Goal: Transaction & Acquisition: Obtain resource

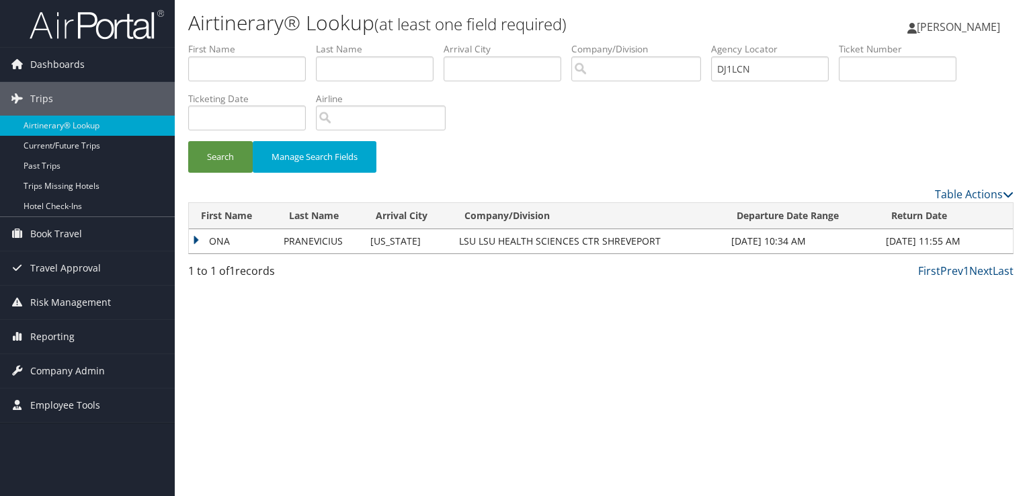
click at [113, 31] on img at bounding box center [97, 25] width 134 height 32
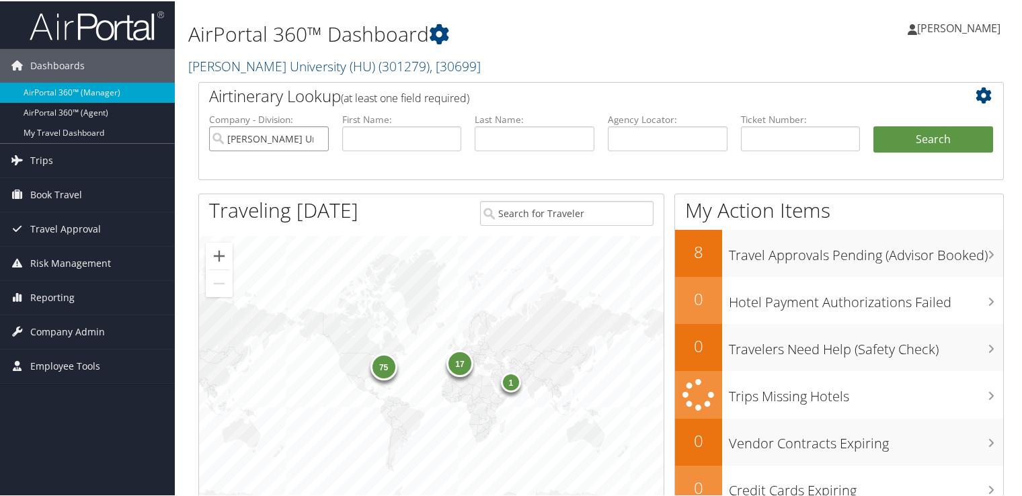
click at [315, 136] on input "Howard University (HU)" at bounding box center [269, 137] width 120 height 25
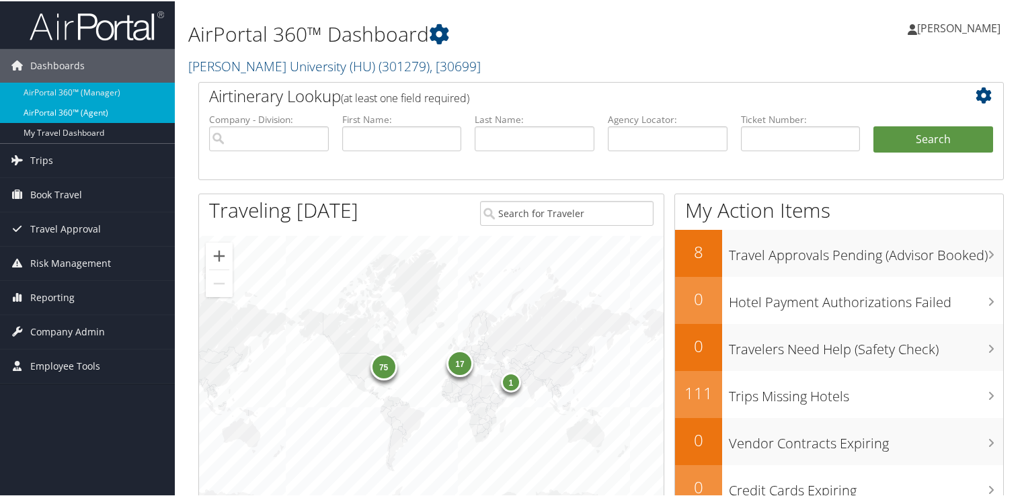
click at [89, 108] on link "AirPortal 360™ (Agent)" at bounding box center [87, 112] width 175 height 20
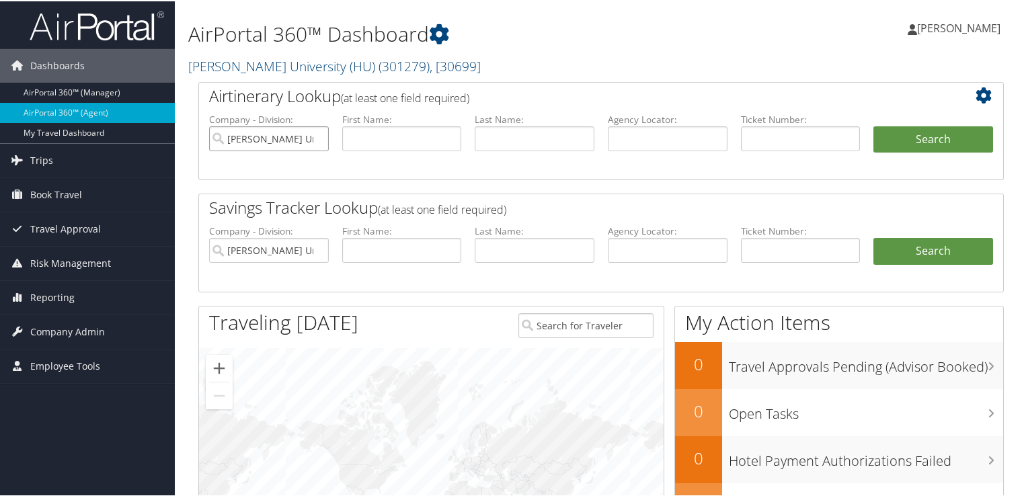
click at [316, 139] on input "Howard University (HU)" at bounding box center [269, 137] width 120 height 25
click at [670, 134] on input "text" at bounding box center [668, 137] width 120 height 25
paste input "DJ1LCN"
type input "DJ1LCN"
click at [901, 136] on button "Search" at bounding box center [933, 138] width 120 height 27
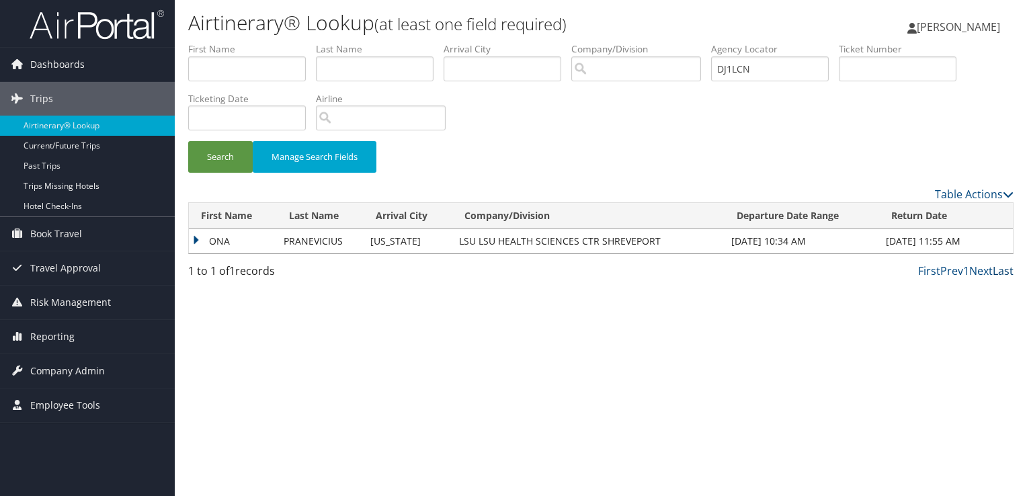
click at [994, 271] on link "Last" at bounding box center [1003, 271] width 21 height 15
click at [192, 238] on td "ONA" at bounding box center [233, 241] width 88 height 24
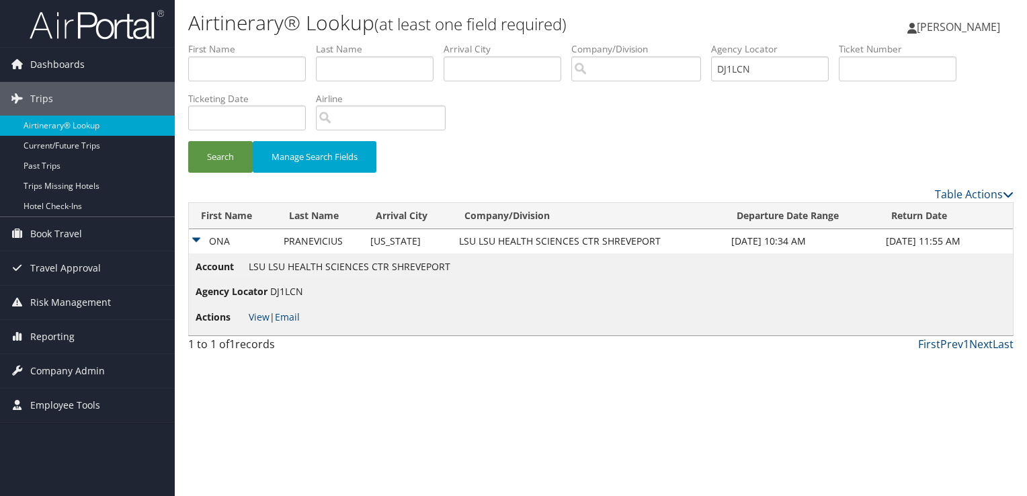
click at [368, 377] on div "Airtinerary® Lookup (at least one field required) Pramod Singh Pramod Singh My …" at bounding box center [601, 248] width 853 height 496
drag, startPoint x: 767, startPoint y: 71, endPoint x: 660, endPoint y: 77, distance: 106.5
click at [660, 42] on ul "First Name Last Name Departure City Arrival City Company/Division Airport/City …" at bounding box center [601, 42] width 826 height 0
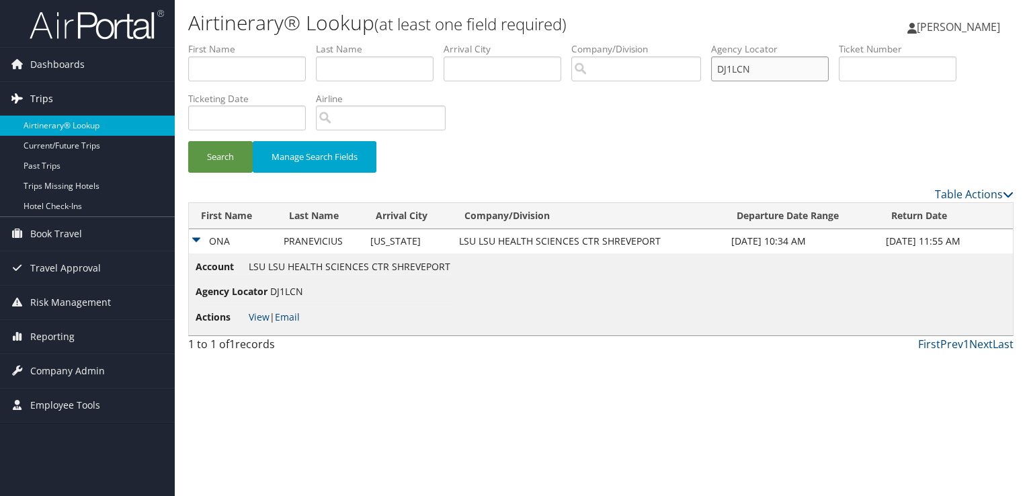
paste input "LLSX4"
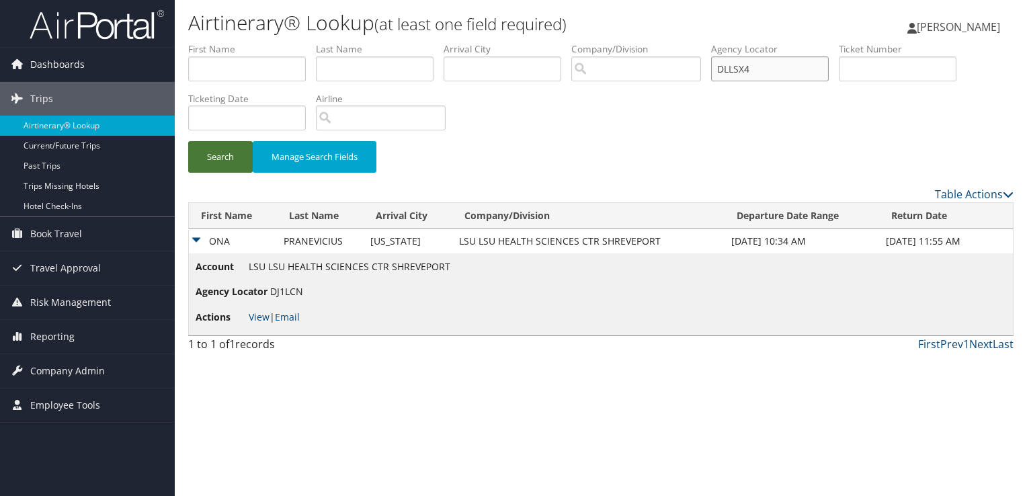
type input "DLLSX4"
click at [215, 153] on button "Search" at bounding box center [220, 157] width 65 height 32
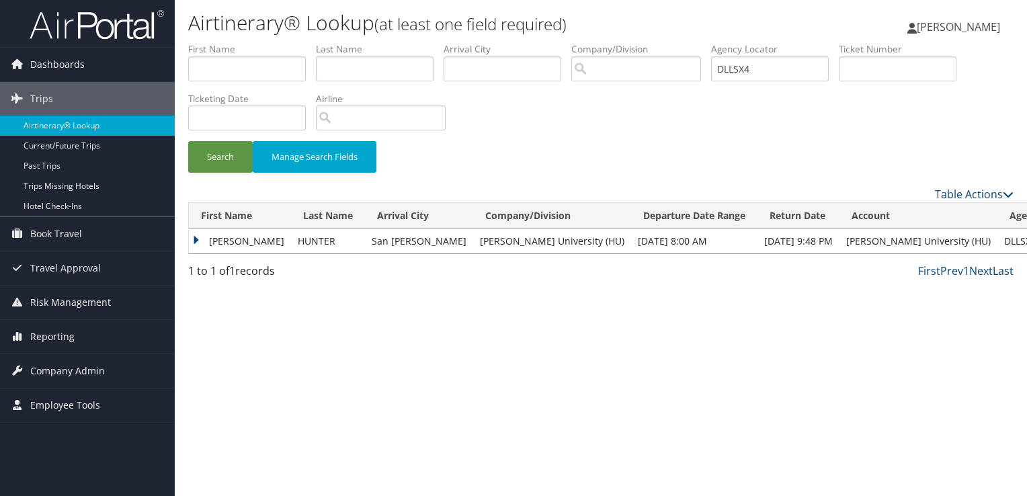
click at [994, 272] on link "Last" at bounding box center [1003, 271] width 21 height 15
click at [199, 239] on td "ADAM ROLAND" at bounding box center [240, 241] width 102 height 24
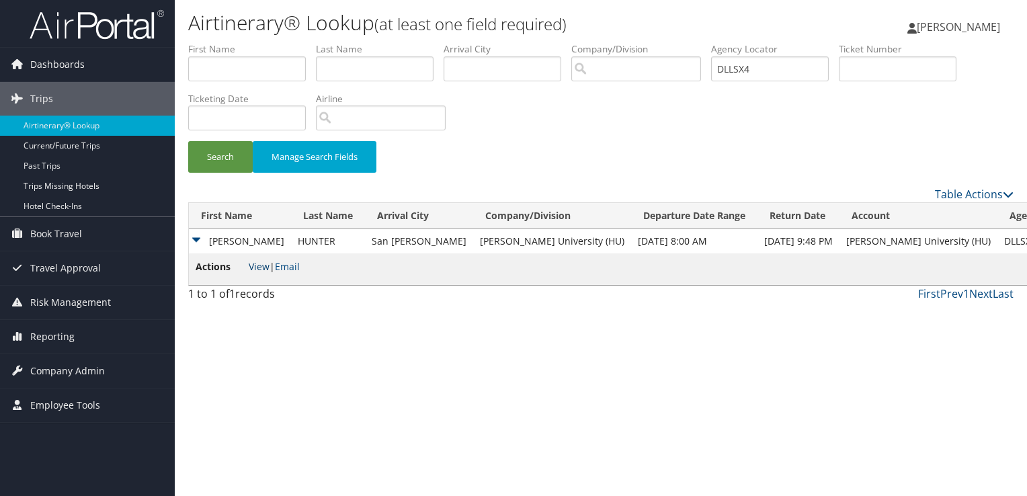
click at [262, 269] on link "View" at bounding box center [259, 266] width 21 height 13
drag, startPoint x: 785, startPoint y: 63, endPoint x: 652, endPoint y: 71, distance: 132.7
click at [652, 42] on ul "First Name Last Name Departure City Arrival City Company/Division Airport/City …" at bounding box center [601, 42] width 826 height 0
click at [261, 260] on link "View" at bounding box center [259, 266] width 21 height 13
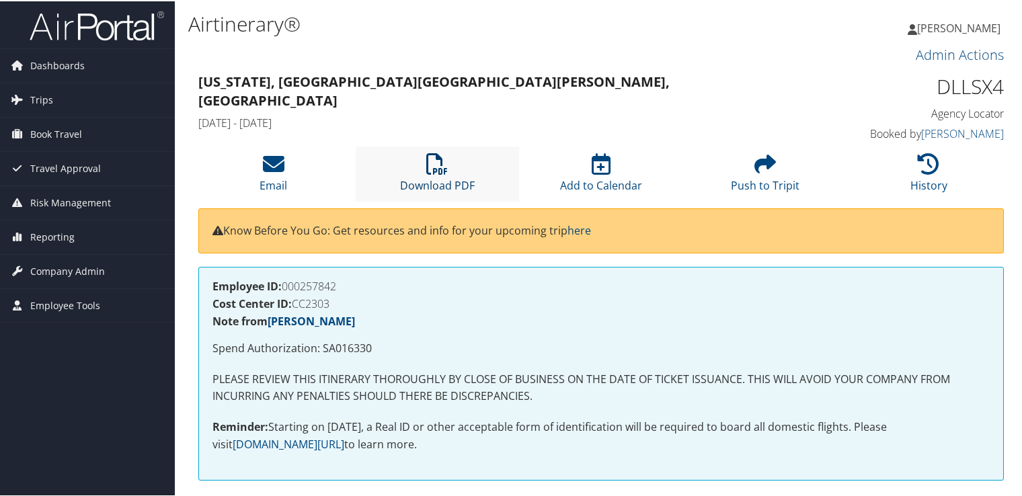
click at [438, 179] on link "Download PDF" at bounding box center [437, 175] width 75 height 32
click at [69, 67] on span "Dashboards" at bounding box center [57, 65] width 54 height 34
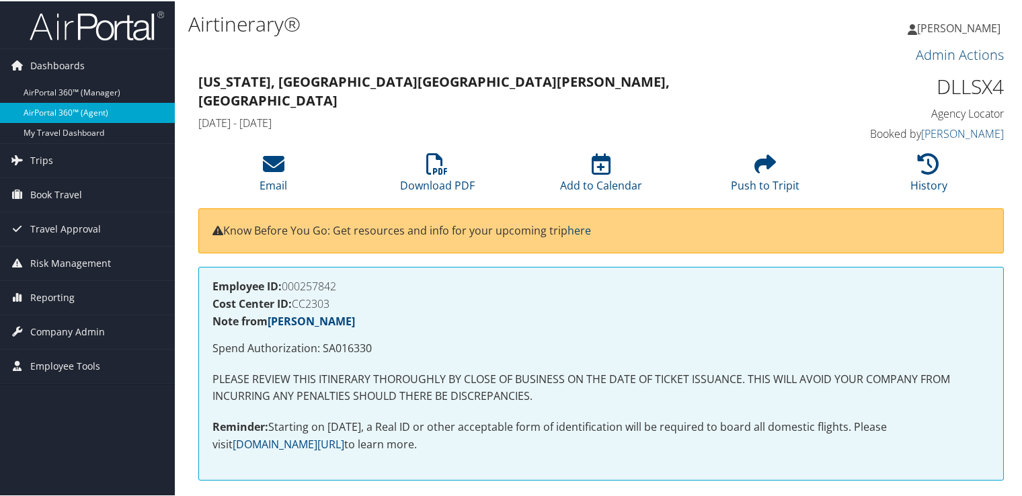
click at [77, 109] on link "AirPortal 360™ (Agent)" at bounding box center [87, 112] width 175 height 20
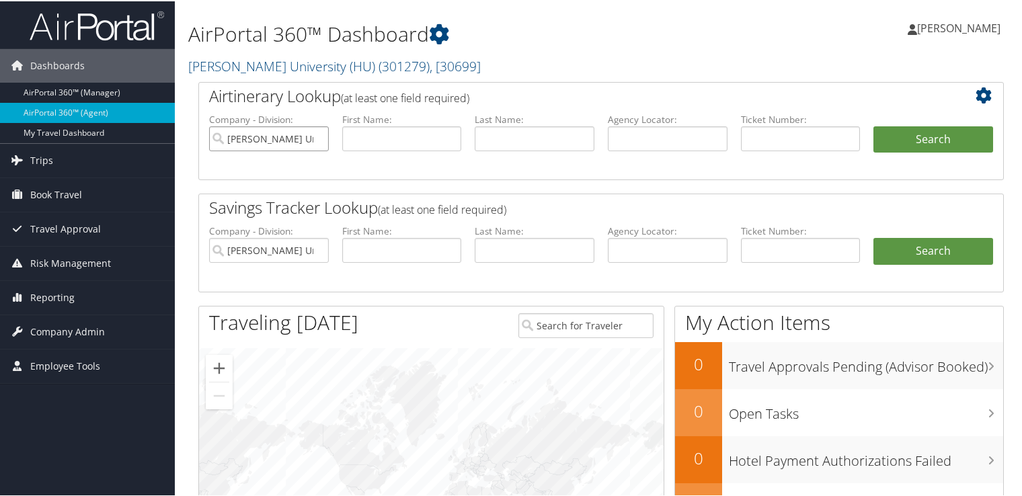
click at [315, 136] on input "[PERSON_NAME] University (HU)" at bounding box center [269, 137] width 120 height 25
click at [626, 134] on input "text" at bounding box center [668, 137] width 120 height 25
paste input "DLM2ZG"
type input "DLM2ZG"
click at [891, 139] on button "Search" at bounding box center [933, 138] width 120 height 27
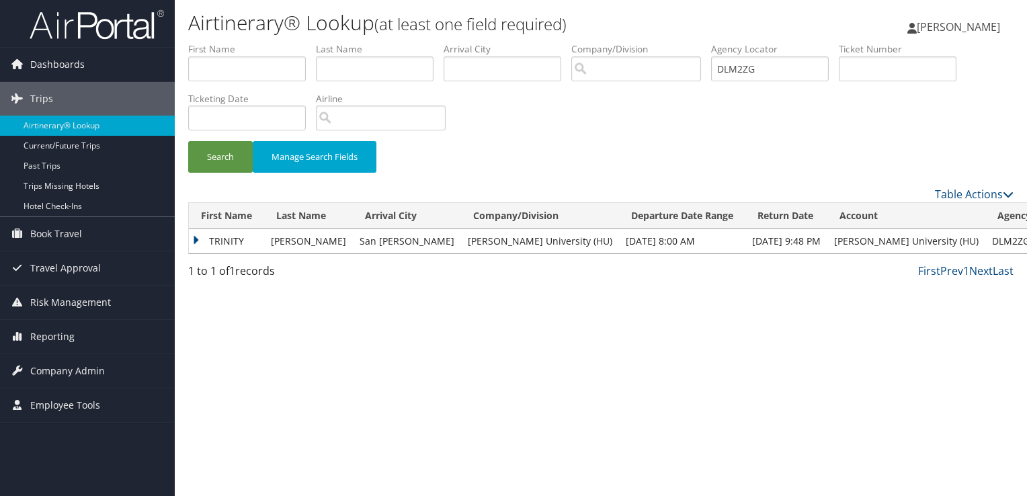
click at [196, 238] on td "TRINITY" at bounding box center [226, 241] width 75 height 24
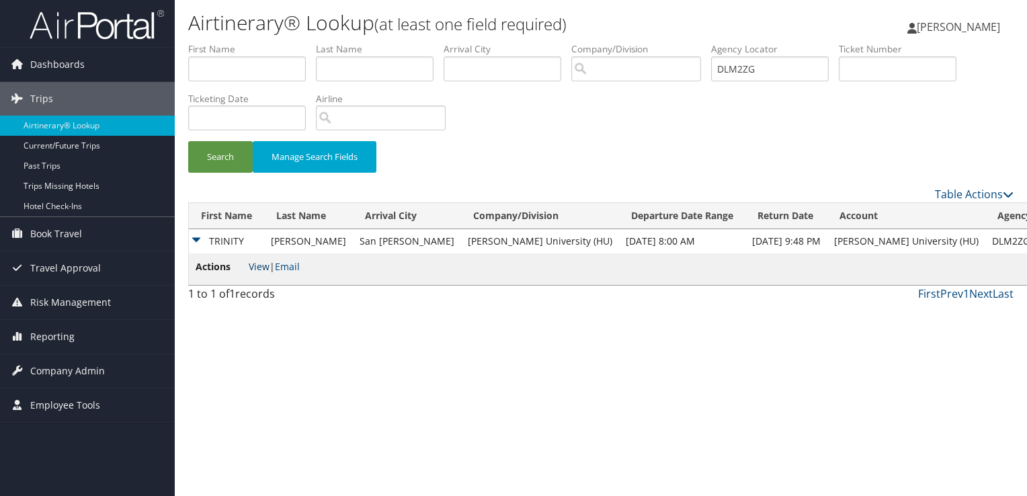
click at [258, 266] on link "View" at bounding box center [259, 266] width 21 height 13
drag, startPoint x: 773, startPoint y: 72, endPoint x: 637, endPoint y: 77, distance: 135.9
click at [637, 42] on ul "First Name Last Name Departure City Arrival City Company/Division Airport/City …" at bounding box center [601, 42] width 826 height 0
paste input "584"
click at [200, 163] on button "Search" at bounding box center [220, 157] width 65 height 32
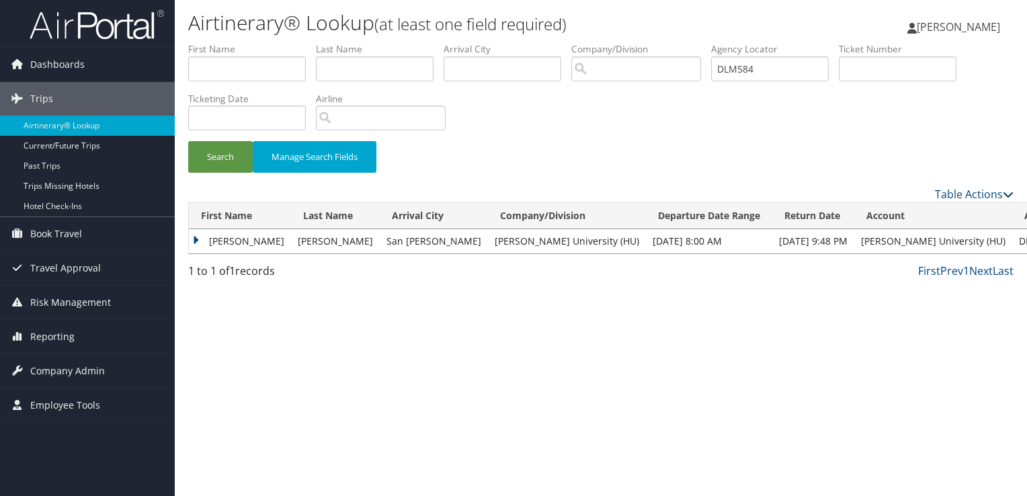
click at [196, 240] on td "TERRY" at bounding box center [240, 241] width 102 height 24
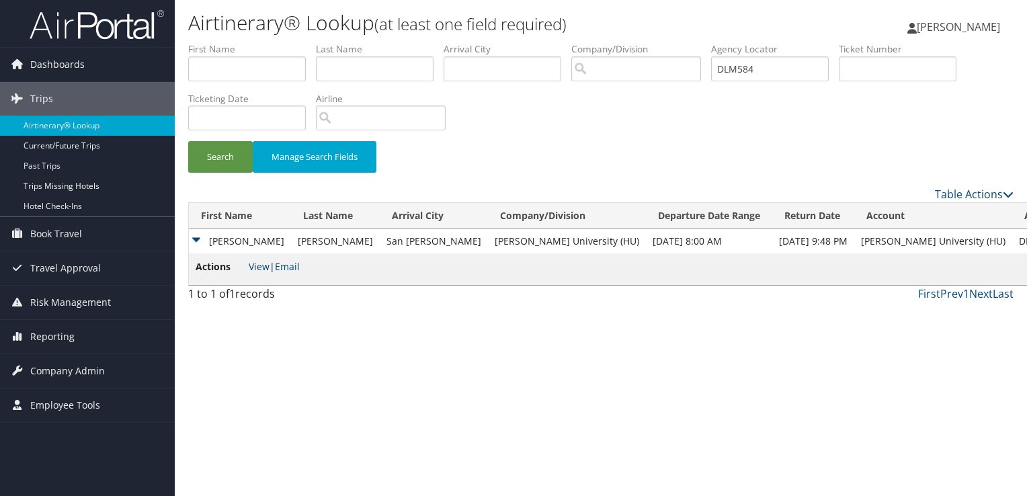
click at [256, 268] on link "View" at bounding box center [259, 266] width 21 height 13
drag, startPoint x: 766, startPoint y: 64, endPoint x: 650, endPoint y: 48, distance: 116.8
click at [650, 42] on ul "First Name Last Name Departure City Arrival City Company/Division Airport/City …" at bounding box center [601, 42] width 826 height 0
paste input "797"
click at [218, 160] on button "Search" at bounding box center [220, 157] width 65 height 32
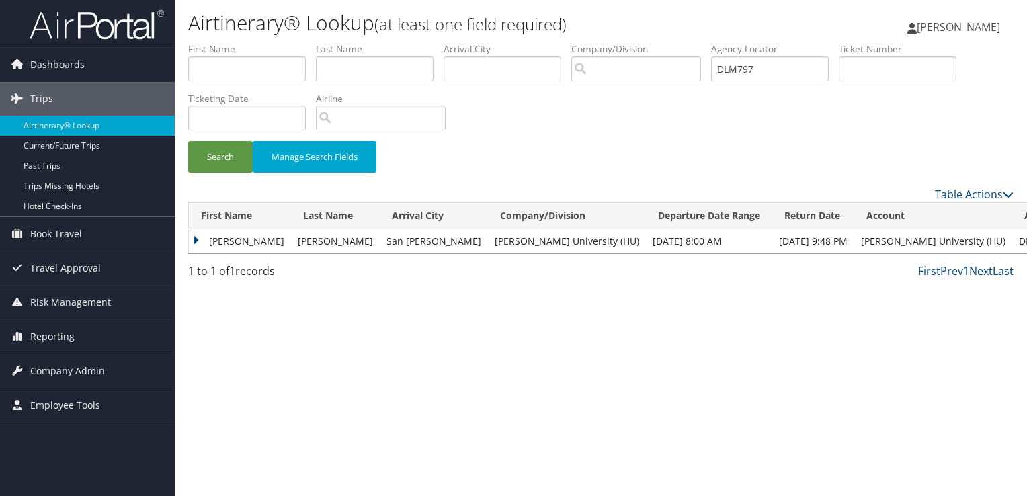
click at [196, 241] on td "ROLAND" at bounding box center [240, 241] width 102 height 24
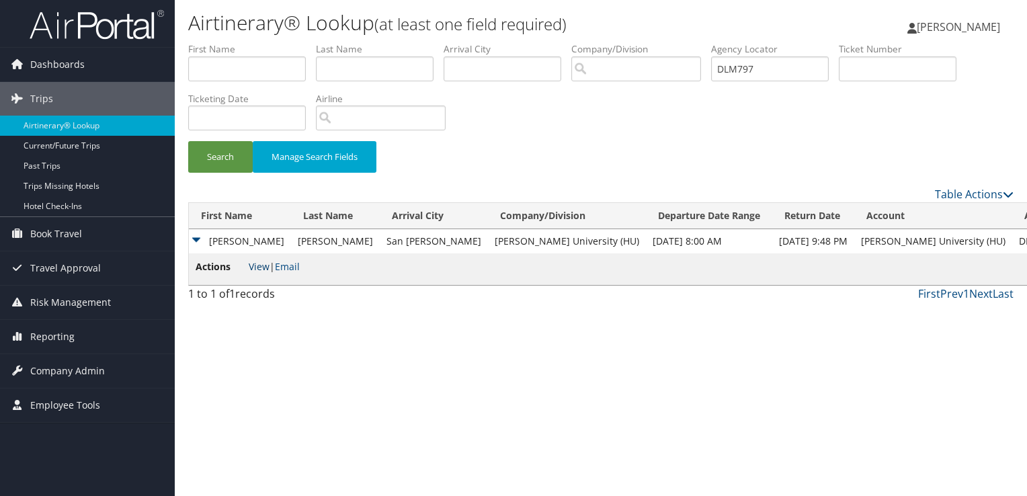
click at [261, 268] on link "View" at bounding box center [259, 266] width 21 height 13
drag, startPoint x: 763, startPoint y: 73, endPoint x: 680, endPoint y: 71, distance: 82.7
click at [680, 42] on ul "First Name Last Name Departure City Arrival City Company/Division Airport/City …" at bounding box center [601, 42] width 826 height 0
paste input "9CH"
type input "DLM9CH"
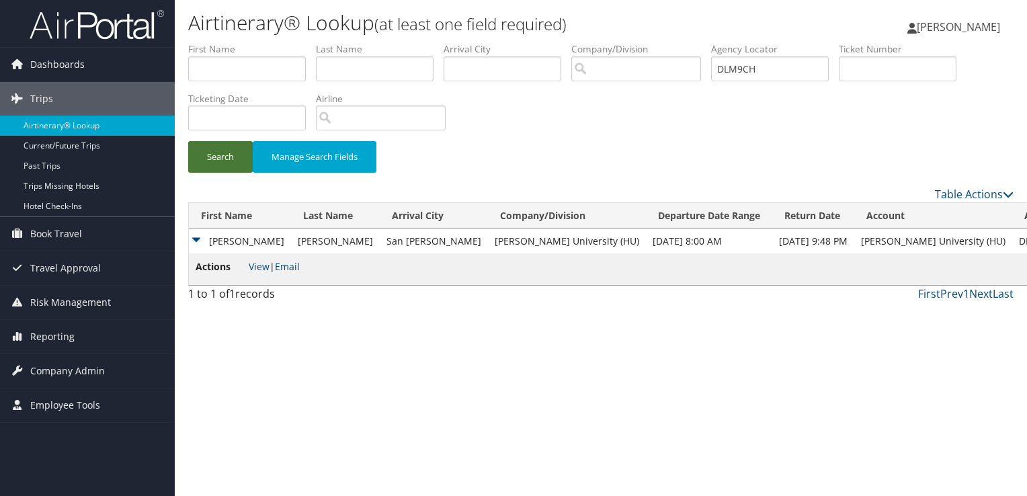
click at [222, 163] on button "Search" at bounding box center [220, 157] width 65 height 32
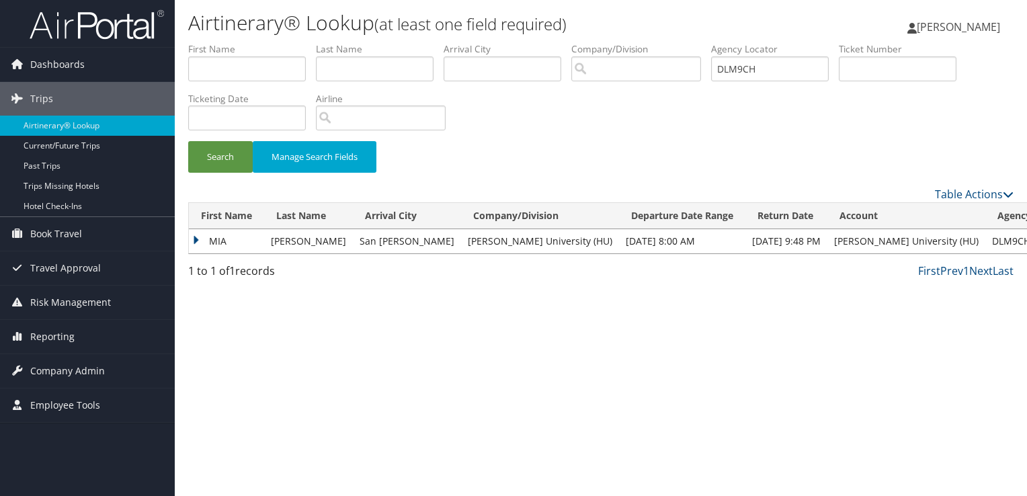
click at [194, 239] on td "MIA" at bounding box center [226, 241] width 75 height 24
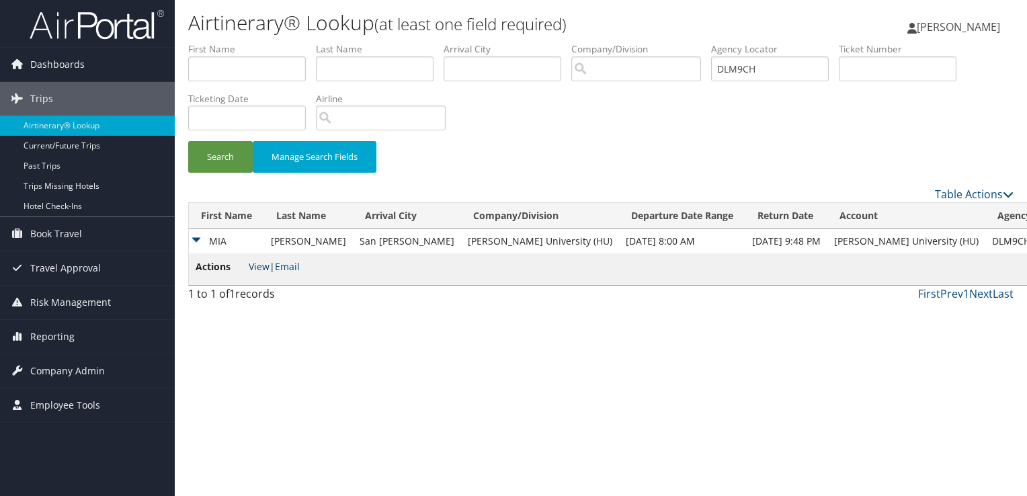
click at [254, 268] on link "View" at bounding box center [259, 266] width 21 height 13
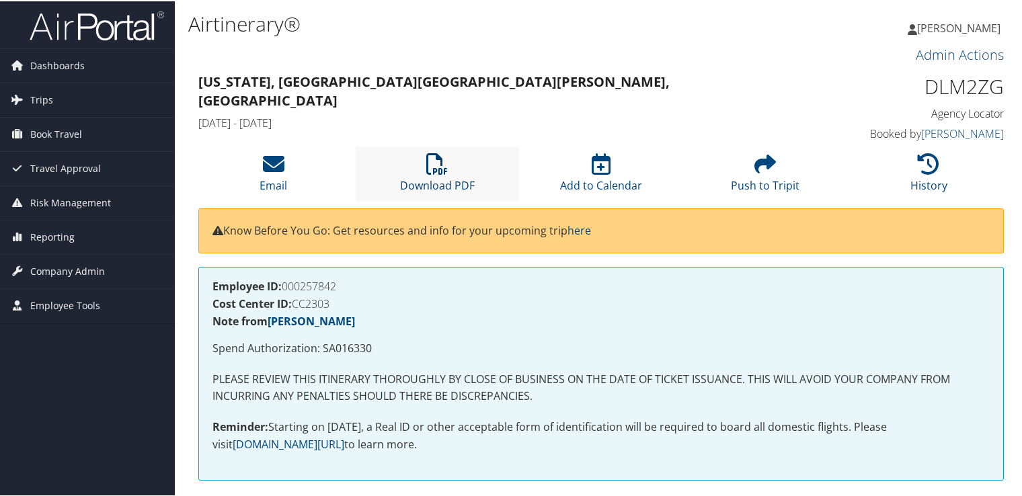
click at [435, 161] on icon at bounding box center [437, 163] width 22 height 22
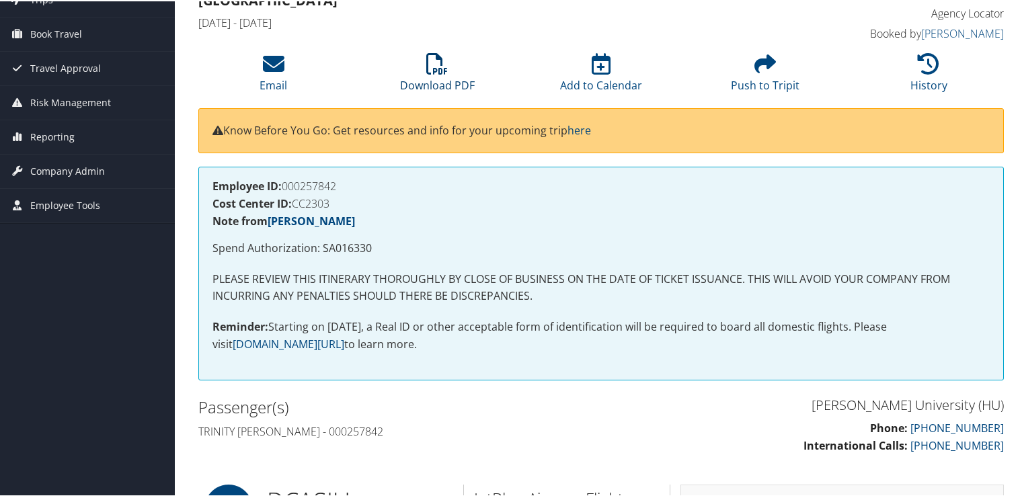
scroll to position [96, 0]
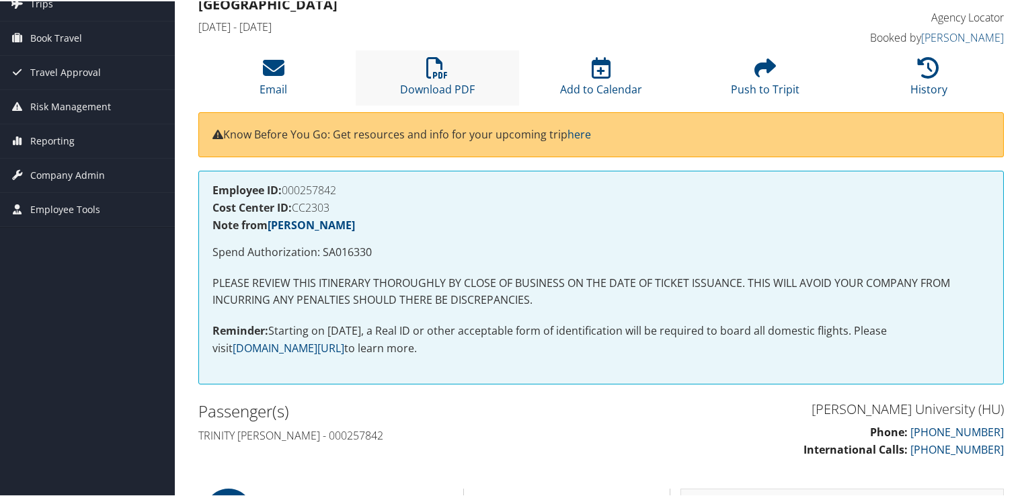
click at [441, 79] on li "Download PDF" at bounding box center [438, 76] width 164 height 54
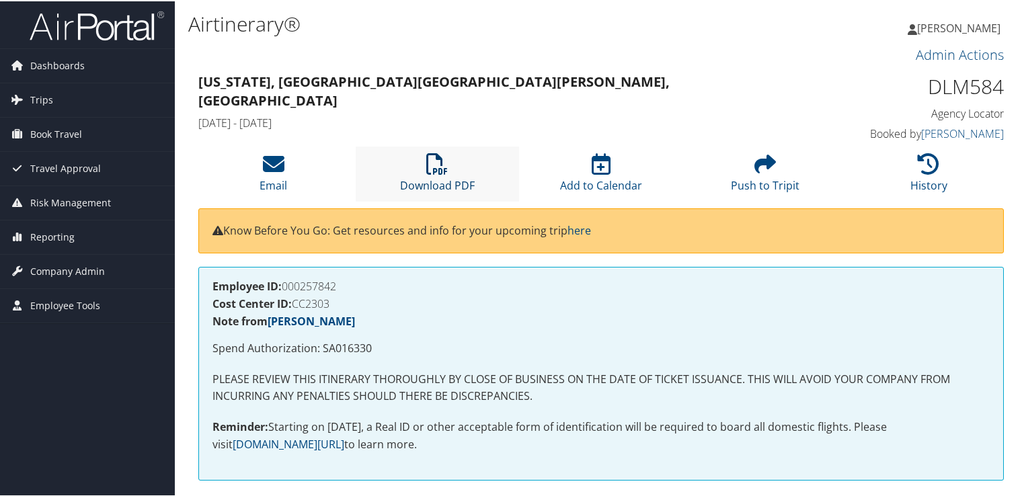
click at [436, 172] on icon at bounding box center [437, 163] width 22 height 22
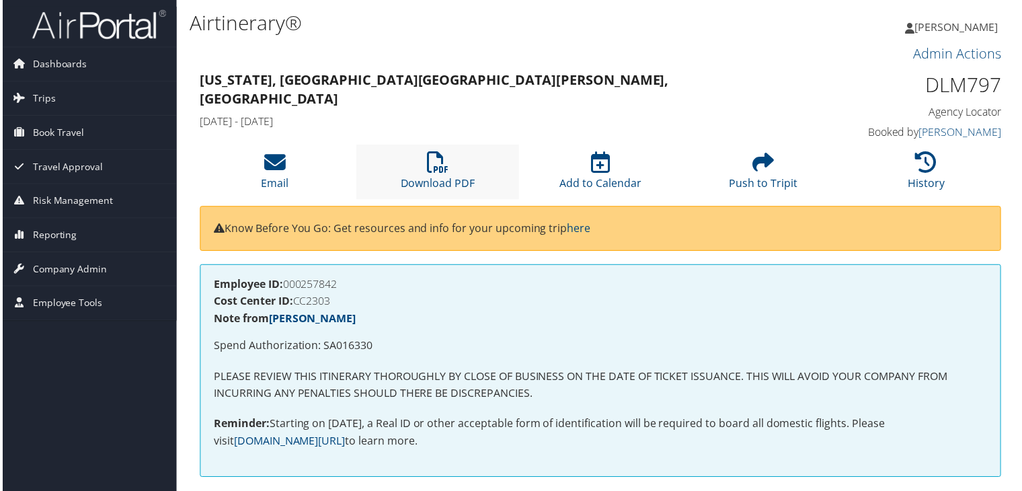
click at [431, 175] on li "Download PDF" at bounding box center [438, 172] width 164 height 54
click at [433, 173] on icon at bounding box center [437, 163] width 22 height 22
click at [422, 178] on link "Download PDF" at bounding box center [437, 175] width 75 height 32
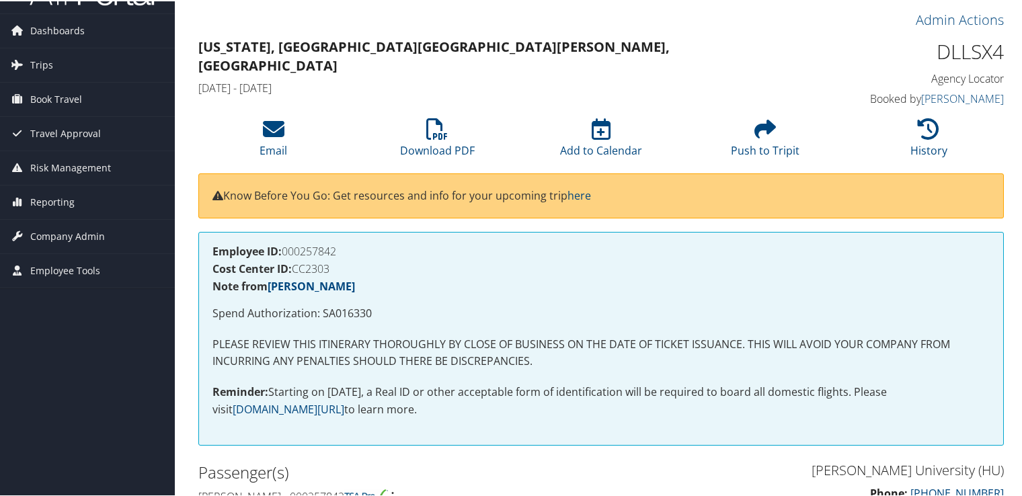
scroll to position [27, 0]
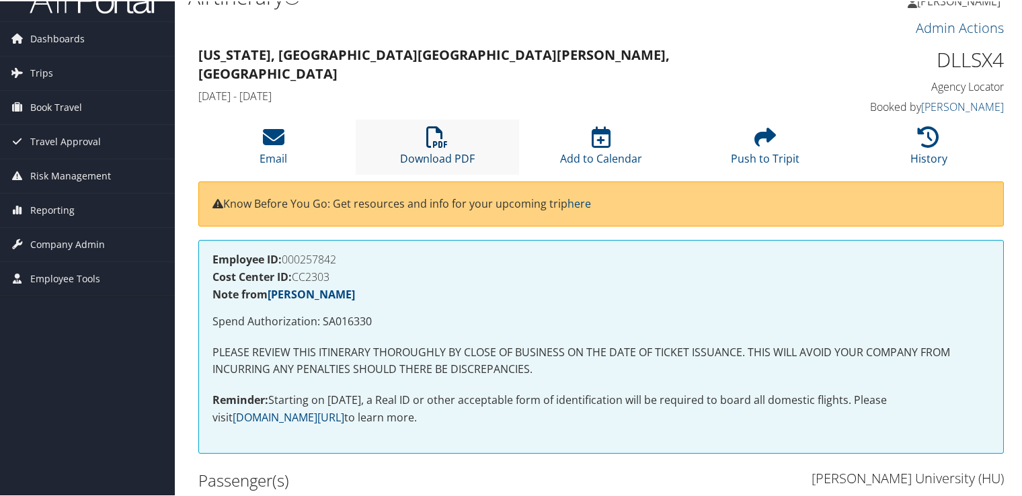
click at [430, 152] on link "Download PDF" at bounding box center [437, 148] width 75 height 32
